Goal: Information Seeking & Learning: Learn about a topic

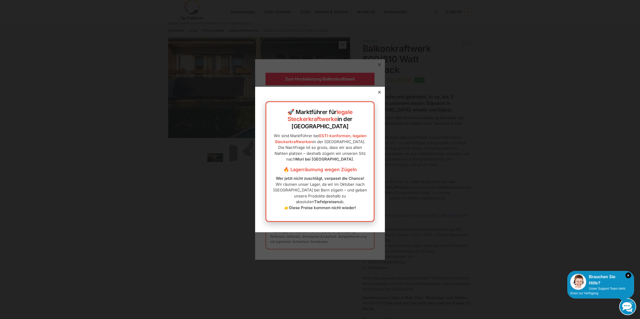
click at [378, 93] on icon at bounding box center [379, 92] width 3 height 3
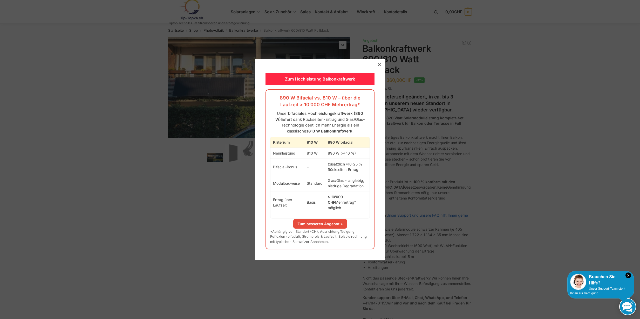
click at [378, 66] on icon at bounding box center [379, 64] width 3 height 3
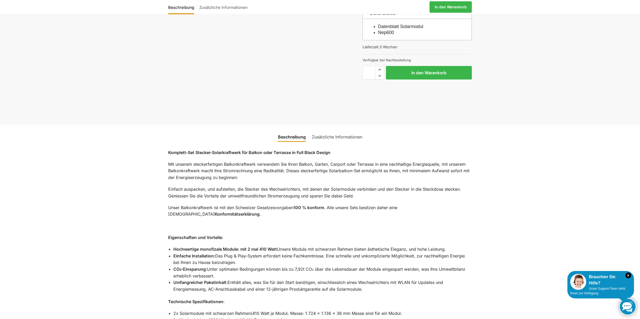
scroll to position [118, 0]
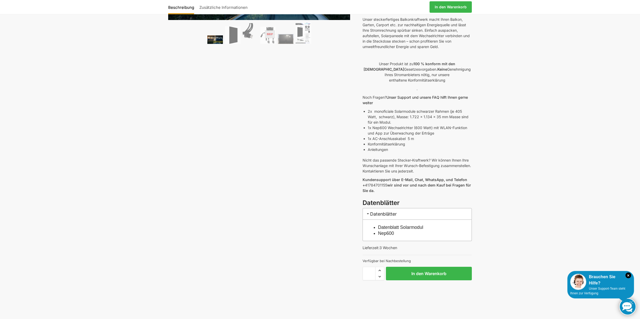
click at [413, 95] on link "Unser Support und unsere FAQ hilft Ihnen gerne weiter" at bounding box center [415, 100] width 105 height 10
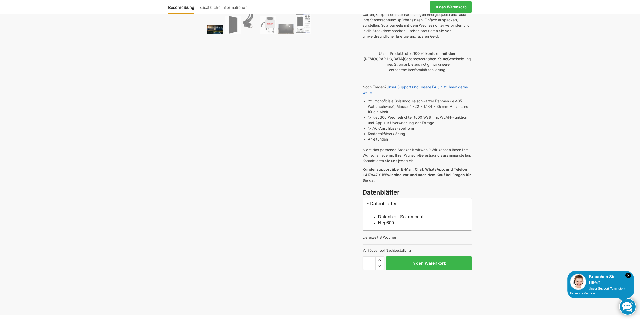
click at [385, 198] on h3 "Datenblätter" at bounding box center [417, 204] width 109 height 12
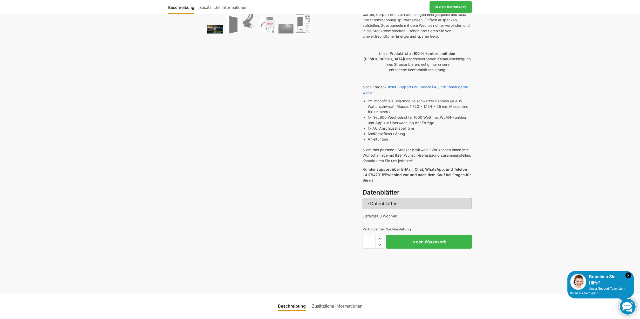
click at [385, 198] on h3 "Datenblätter" at bounding box center [417, 204] width 109 height 12
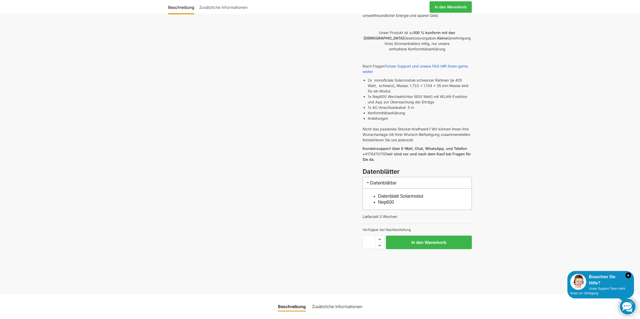
scroll to position [192, 0]
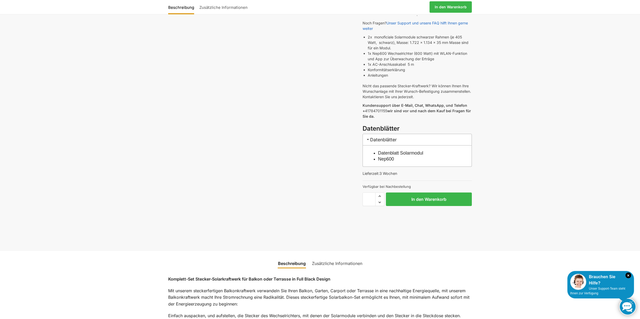
click at [328, 257] on link "Zusätzliche Informationen" at bounding box center [337, 263] width 57 height 12
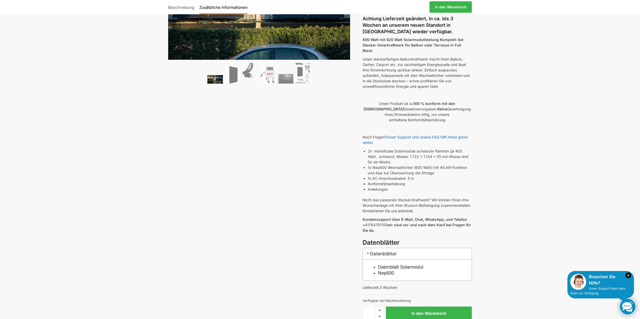
scroll to position [0, 0]
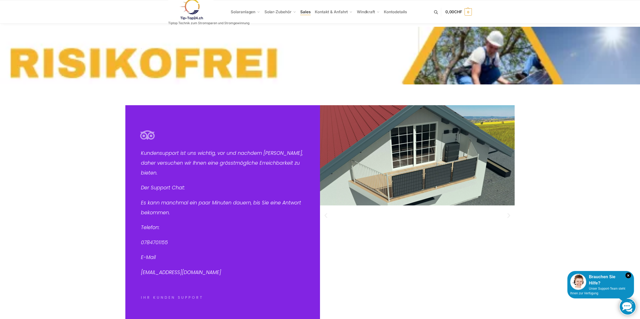
click at [307, 12] on span "Sales" at bounding box center [305, 11] width 10 height 5
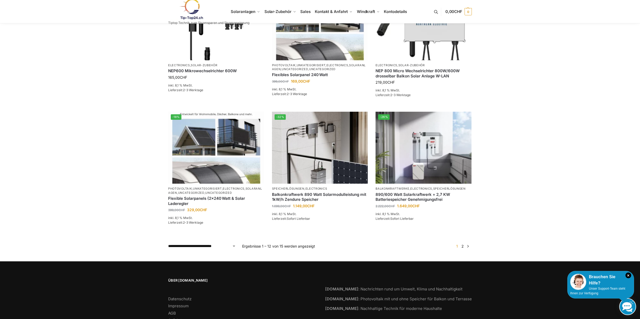
scroll to position [392, 0]
